Goal: Task Accomplishment & Management: Use online tool/utility

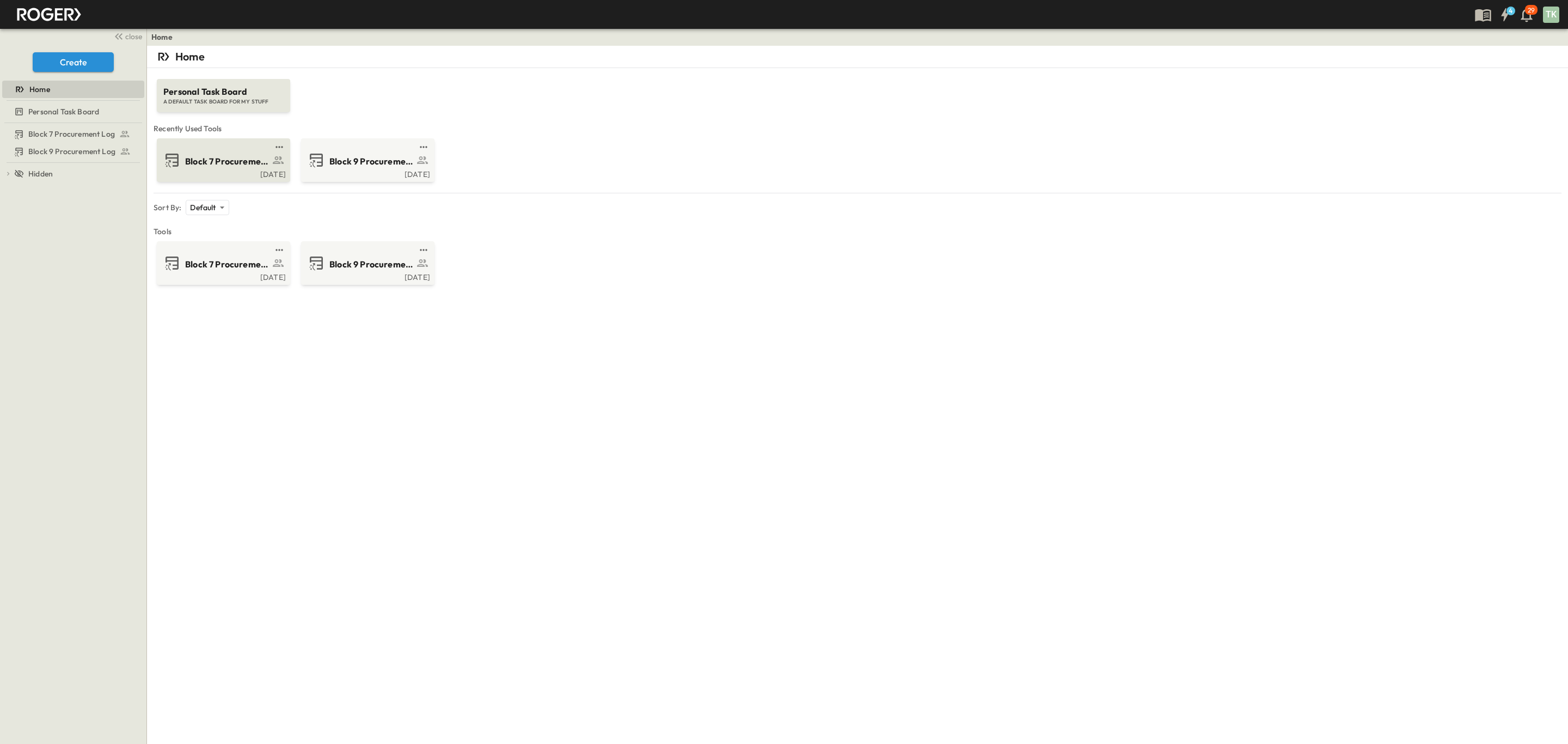
click at [219, 162] on span "Block 7 Procurement Log" at bounding box center [227, 161] width 84 height 13
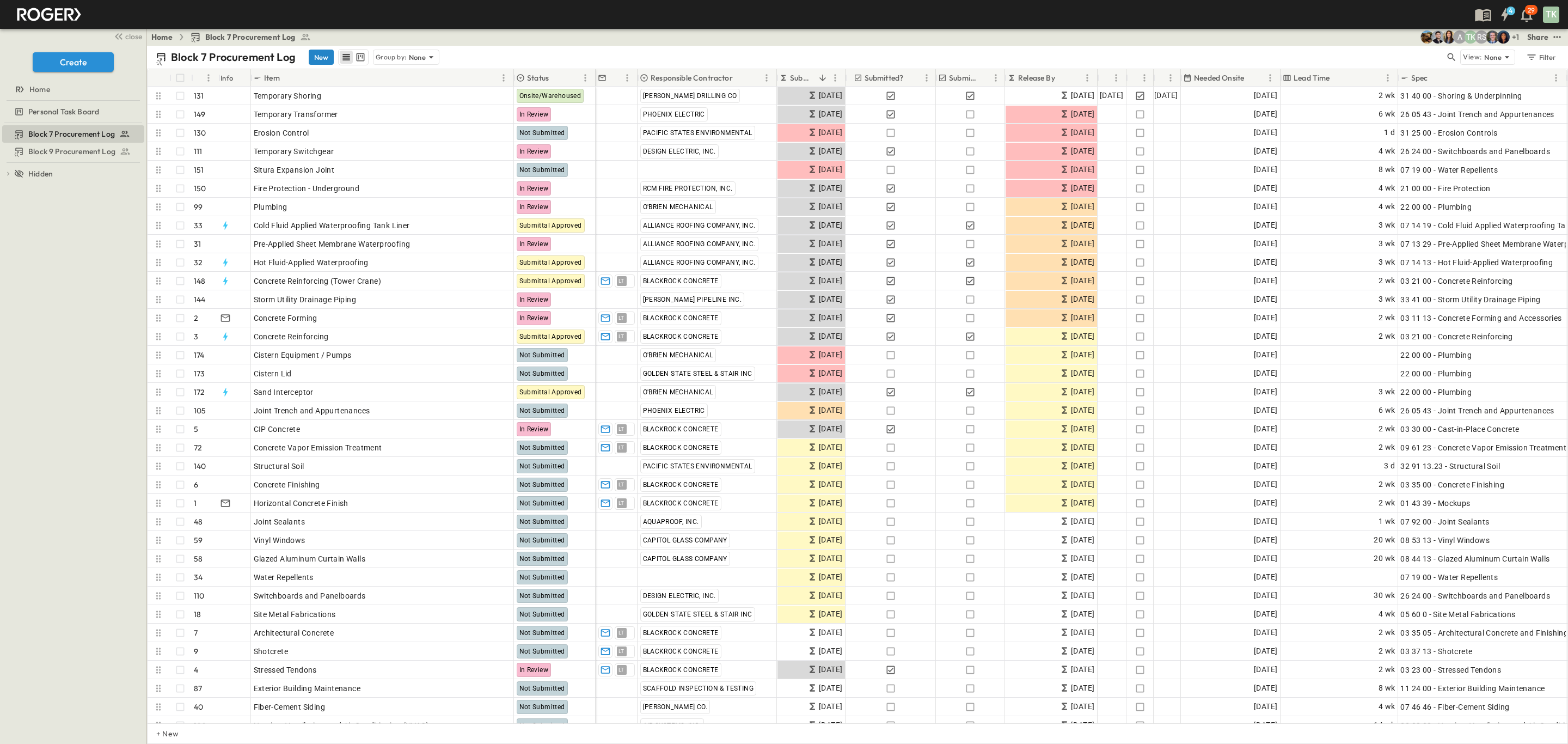
click at [315, 61] on button "New" at bounding box center [321, 57] width 25 height 15
click at [320, 56] on button "New" at bounding box center [321, 57] width 25 height 15
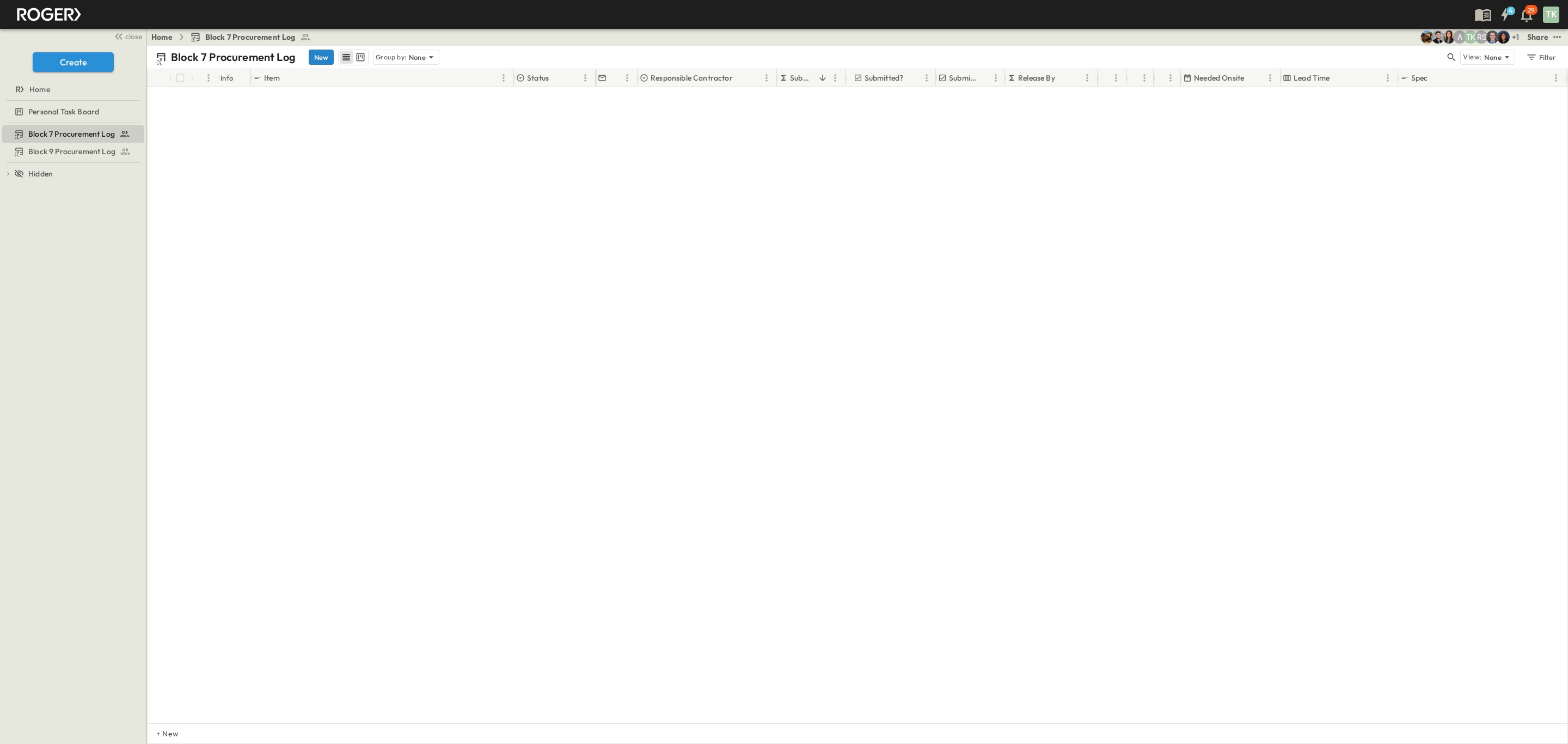
scroll to position [2653, 0]
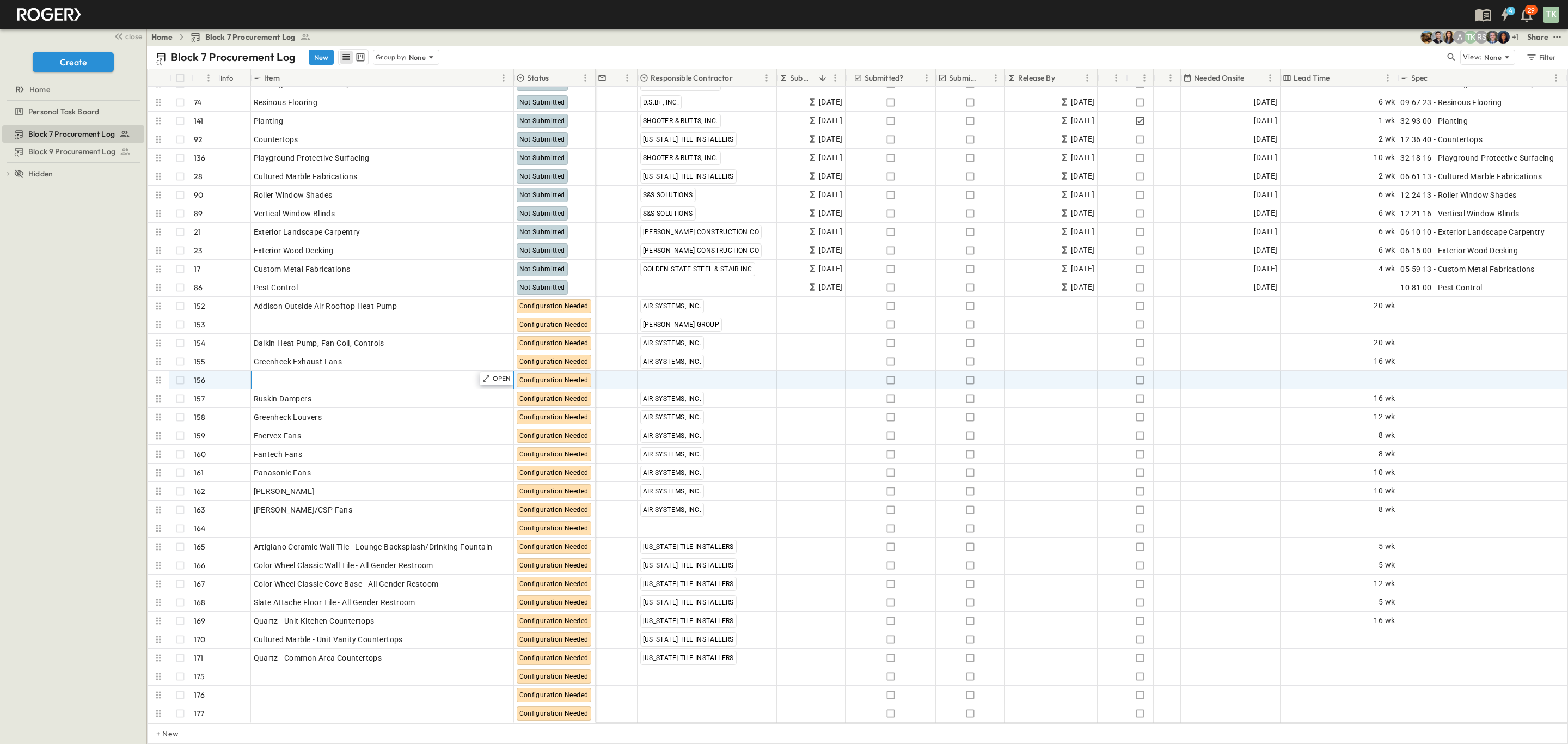
click at [345, 372] on div "Add Item" at bounding box center [383, 380] width 258 height 15
type input "**********"
click at [1255, 375] on span "Add Date" at bounding box center [1261, 380] width 33 height 11
click at [1222, 489] on button "22" at bounding box center [1219, 494] width 20 height 20
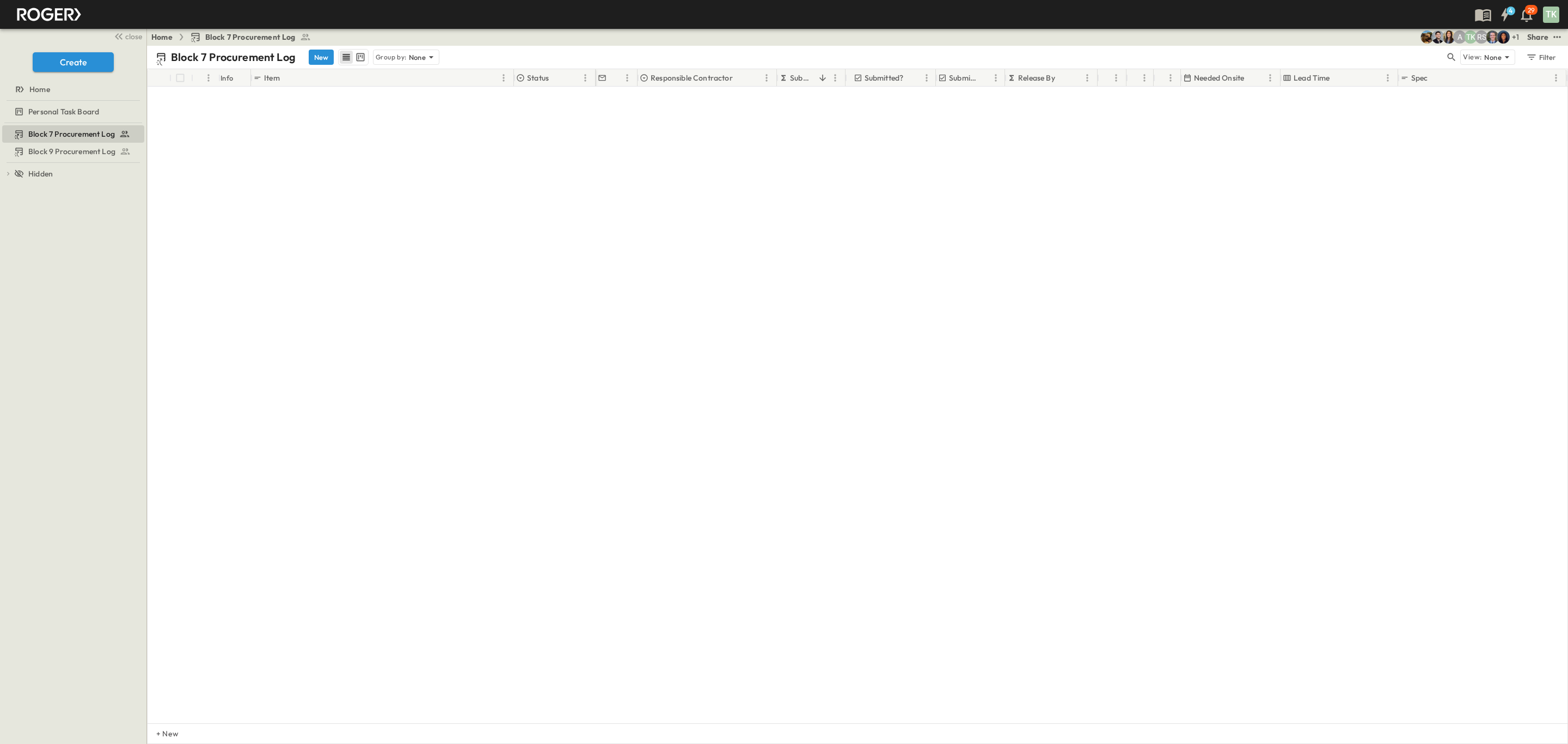
scroll to position [0, 0]
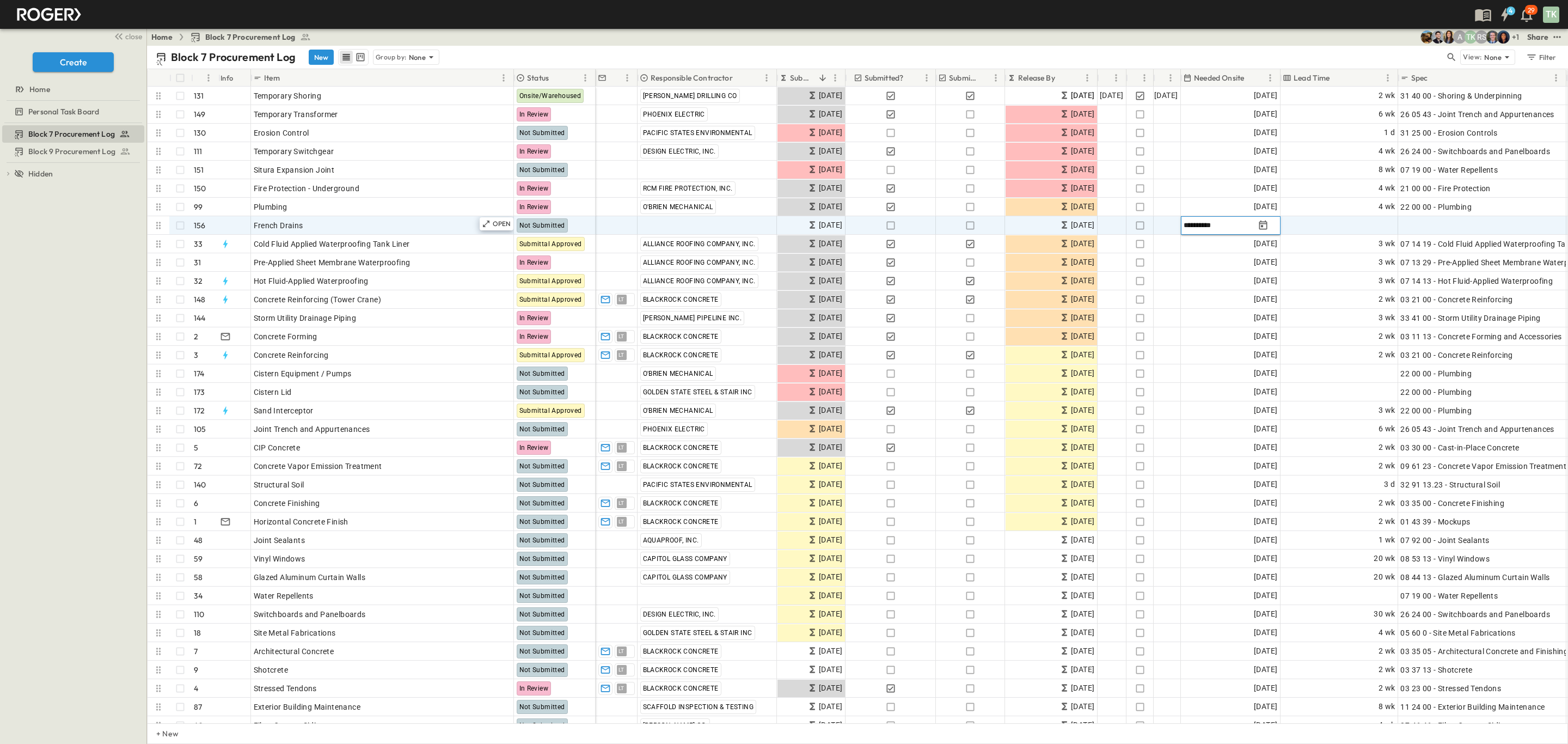
click at [1251, 228] on input "**********" at bounding box center [1219, 225] width 71 height 10
click at [1373, 223] on span "Add Duration" at bounding box center [1372, 225] width 48 height 11
click at [1374, 227] on div "​ wks ***** ​" at bounding box center [1339, 225] width 116 height 24
click at [1330, 223] on body "4 29 TK close Create Home Personal Task Board Block 7 Procurement Log Block 9 P…" at bounding box center [784, 372] width 1568 height 744
click at [1321, 241] on span "days" at bounding box center [1322, 247] width 17 height 11
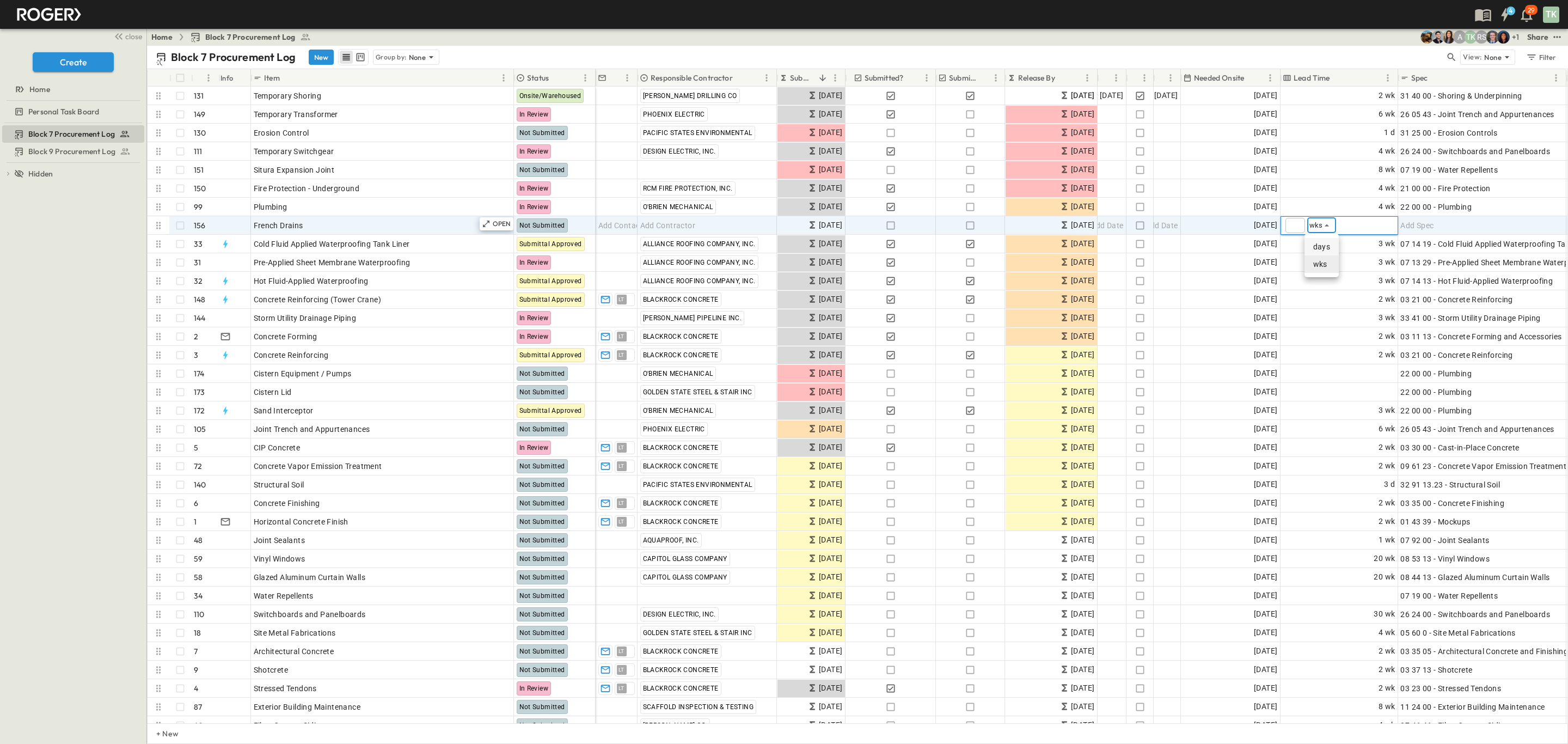
type input "****"
click at [1301, 227] on input "number" at bounding box center [1295, 225] width 20 height 15
type input "*"
click at [54, 259] on div "Block 7 Procurement Log Block 9 Procurement Log To pick up a draggable item, pr…" at bounding box center [73, 433] width 146 height 621
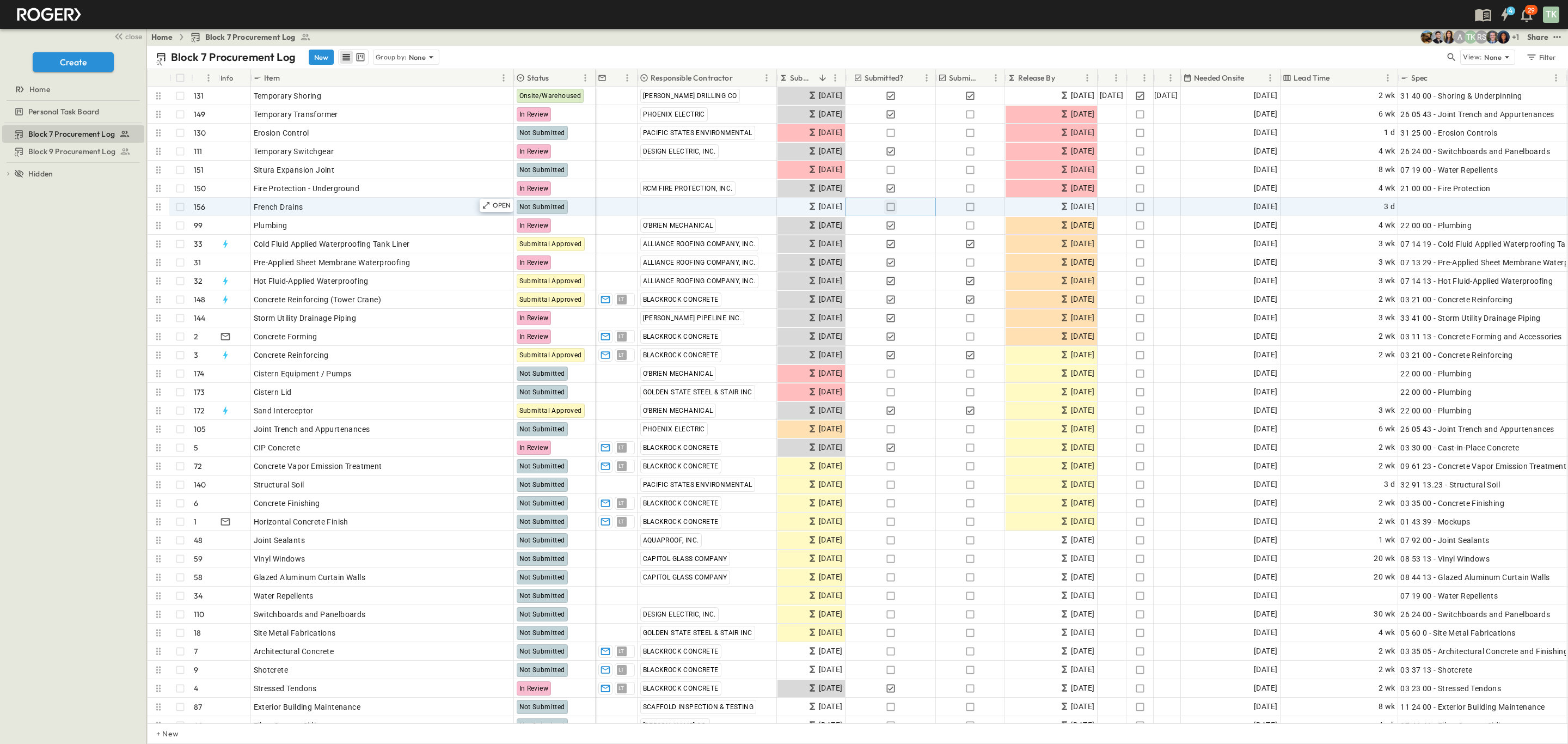
click at [889, 208] on icon "button" at bounding box center [891, 207] width 11 height 11
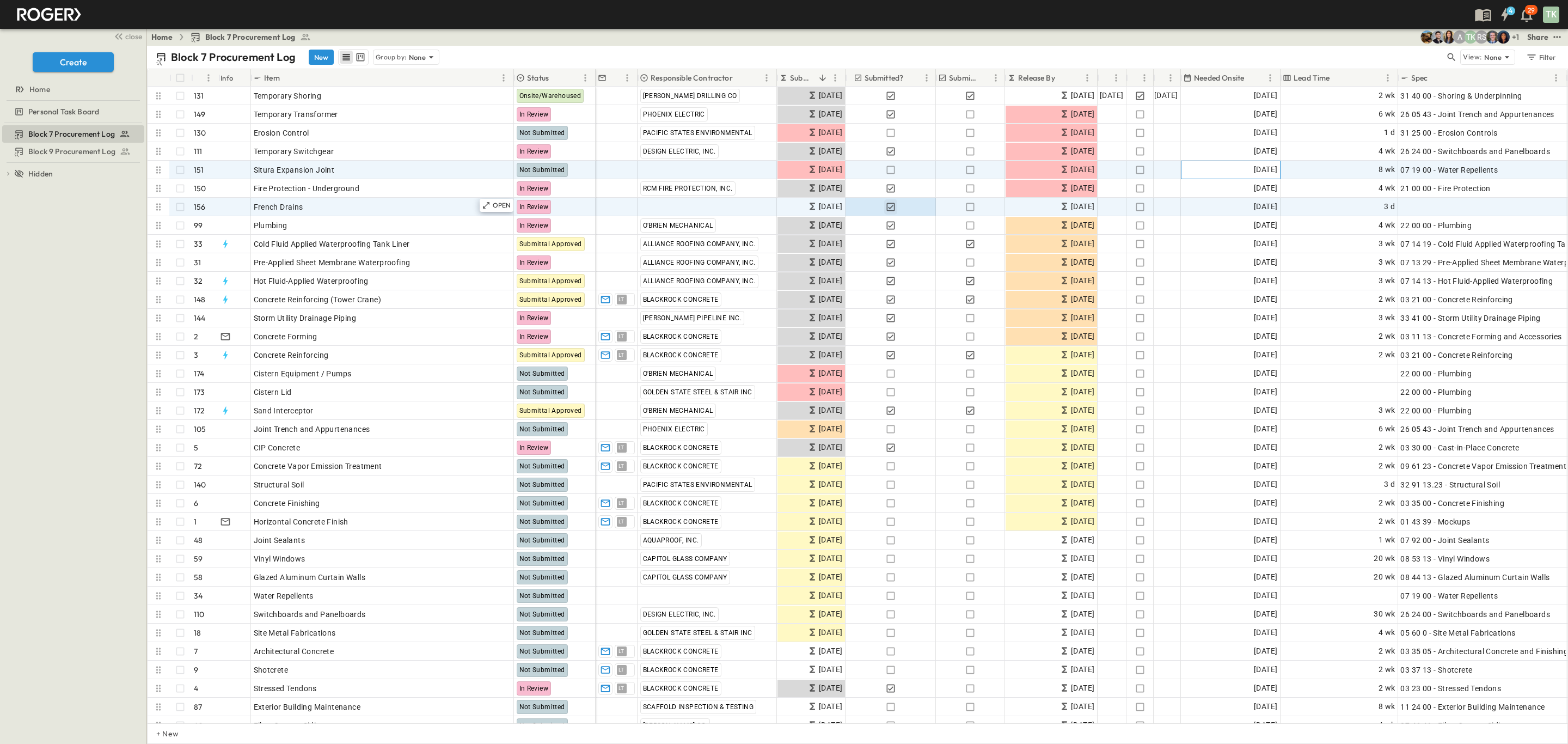
click at [1254, 170] on span "[DATE]" at bounding box center [1265, 170] width 23 height 13
click at [1309, 190] on icon "Previous month" at bounding box center [1306, 190] width 13 height 9
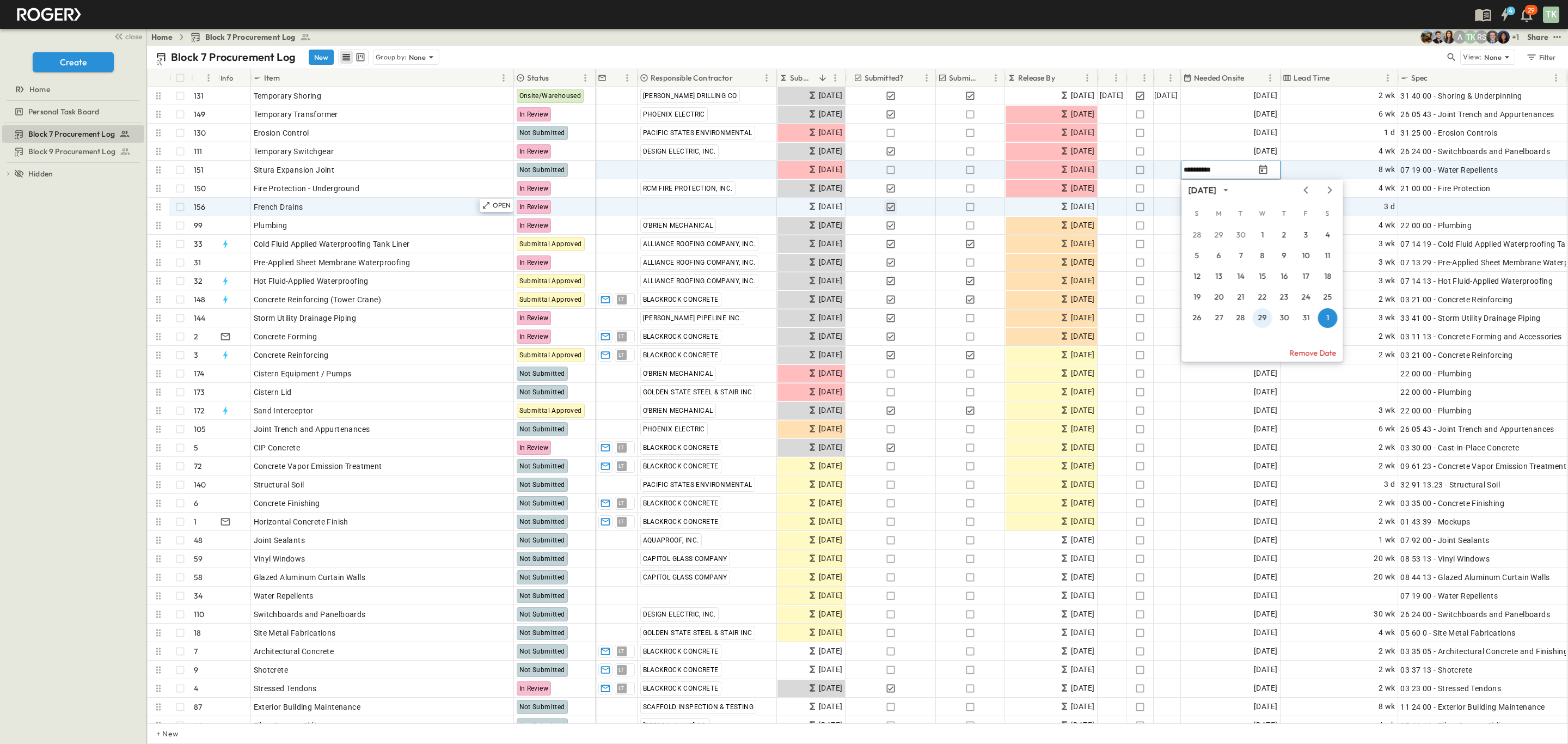
click at [1259, 317] on button "29" at bounding box center [1263, 318] width 20 height 20
